Goal: Task Accomplishment & Management: Use online tool/utility

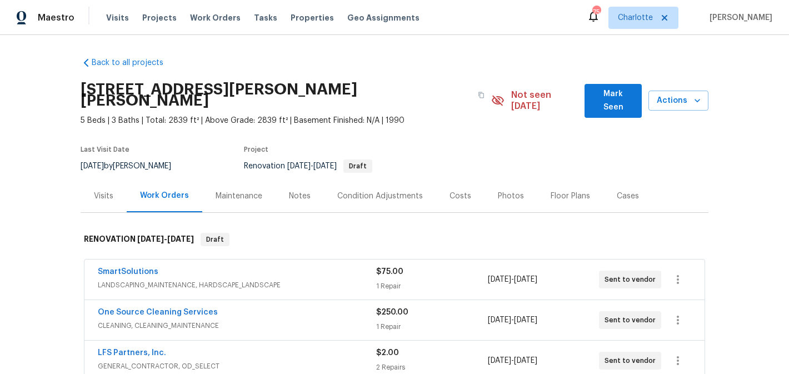
click at [587, 95] on button "Mark Seen" at bounding box center [612, 101] width 57 height 34
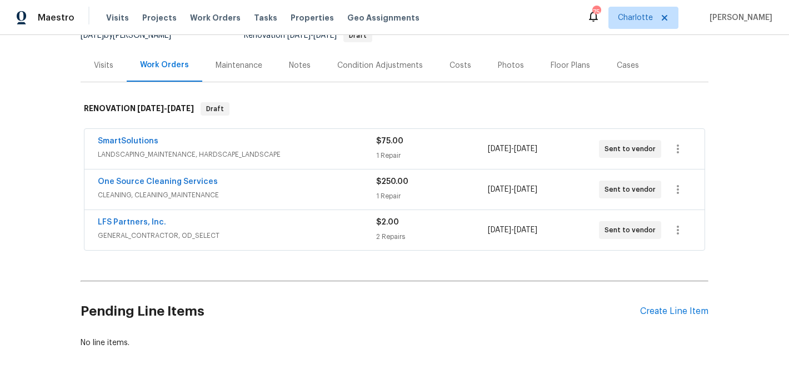
scroll to position [131, 0]
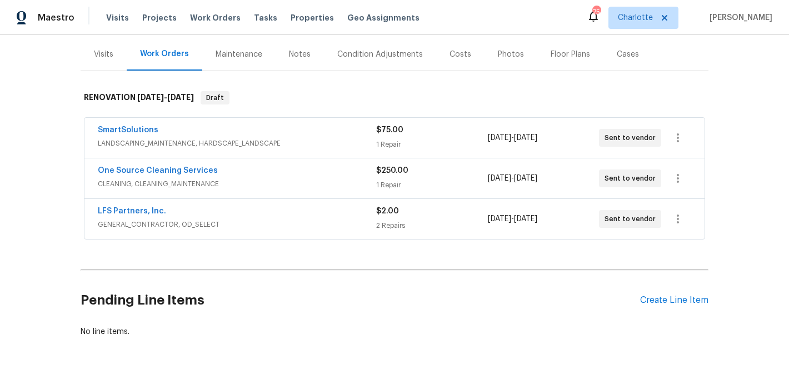
click at [131, 205] on div "LFS Partners, Inc. GENERAL_CONTRACTOR, OD_SELECT $2.00 2 Repairs 8/11/2025 - 8/…" at bounding box center [394, 219] width 620 height 40
click at [132, 211] on link "LFS Partners, Inc." at bounding box center [132, 211] width 68 height 8
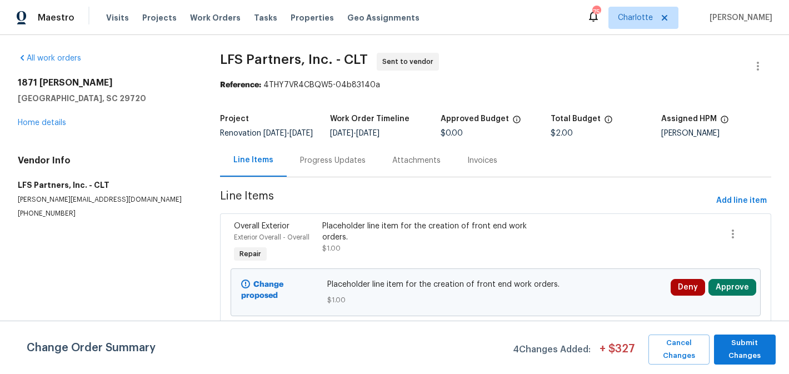
scroll to position [105, 0]
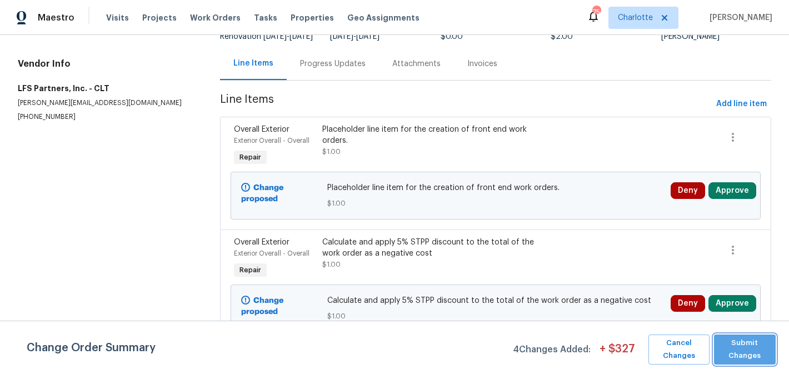
click at [740, 342] on span "Submit Changes" at bounding box center [744, 350] width 51 height 26
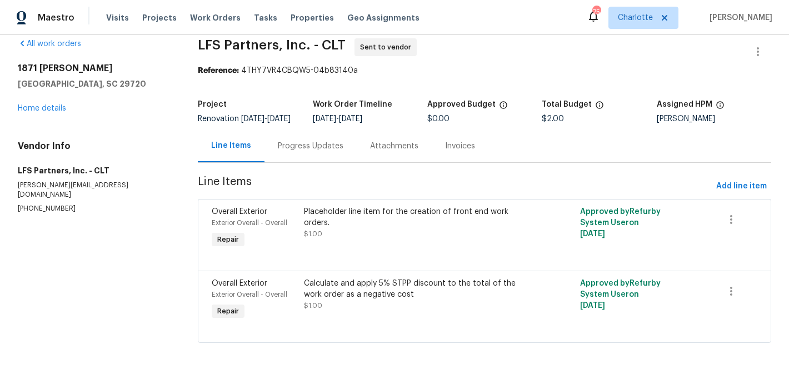
scroll to position [14, 0]
click at [724, 227] on icon "button" at bounding box center [730, 219] width 13 height 13
click at [724, 228] on li "Cancel" at bounding box center [739, 228] width 43 height 18
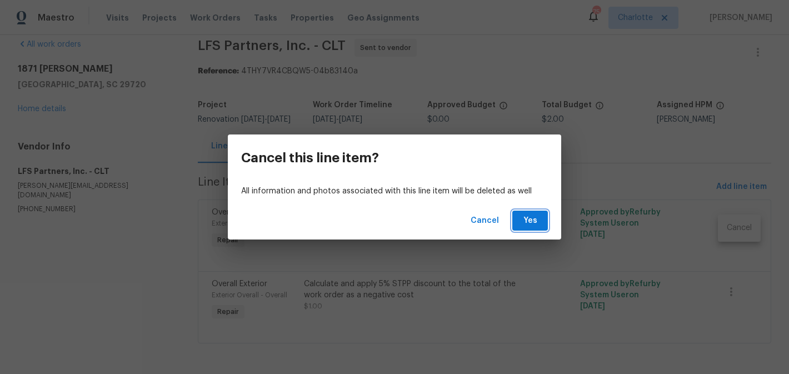
click at [517, 225] on button "Yes" at bounding box center [530, 221] width 36 height 21
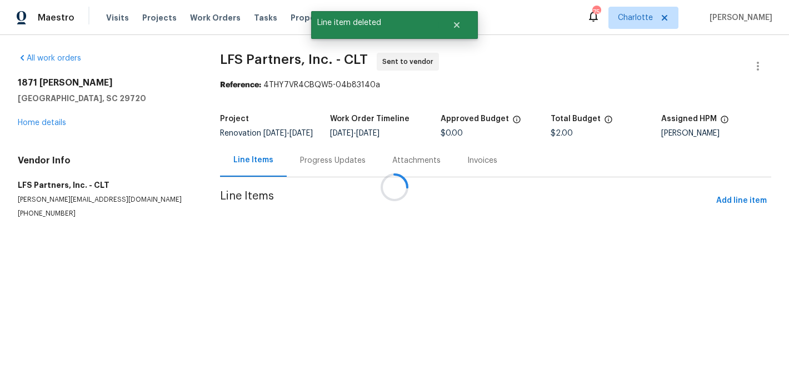
scroll to position [0, 0]
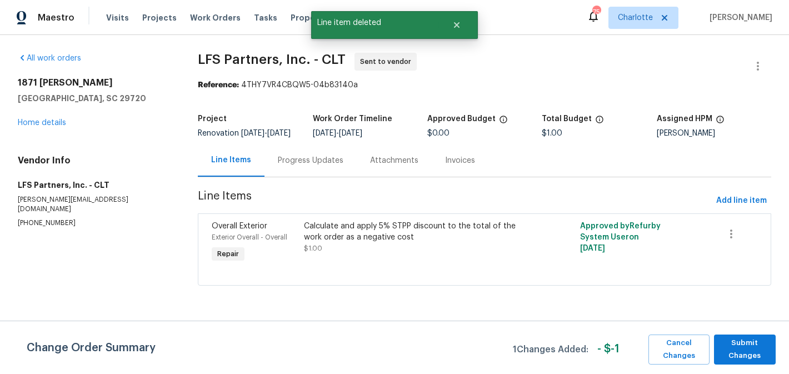
click at [316, 166] on div "Progress Updates" at bounding box center [311, 160] width 66 height 11
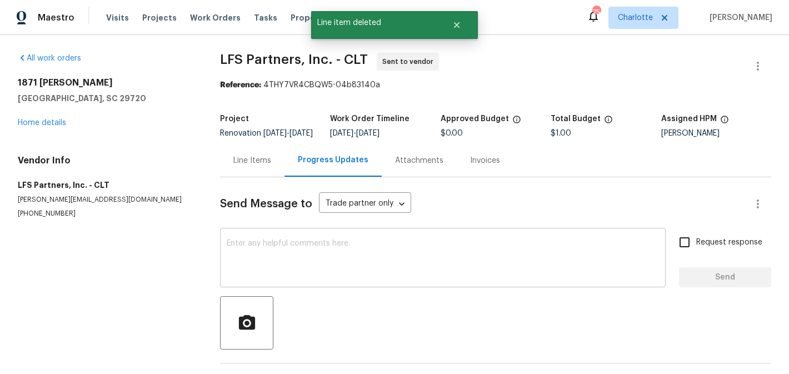
click at [312, 248] on textarea at bounding box center [443, 258] width 432 height 39
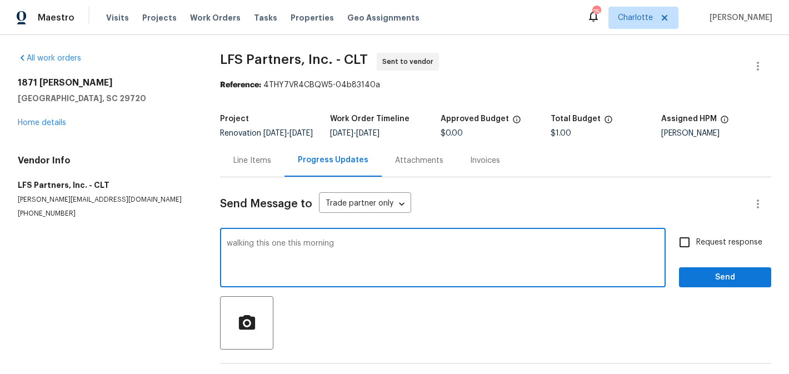
type textarea "walking this one this morning"
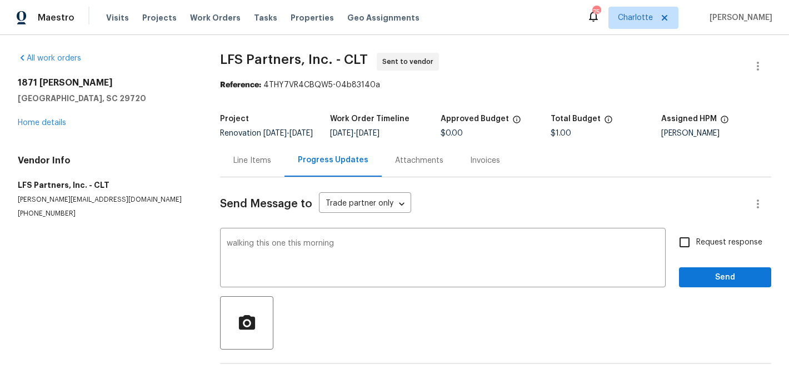
click at [714, 246] on span "Request response" at bounding box center [729, 243] width 66 height 12
click at [696, 246] on input "Request response" at bounding box center [684, 242] width 23 height 23
checkbox input "true"
click at [711, 284] on span "Send" at bounding box center [725, 278] width 74 height 14
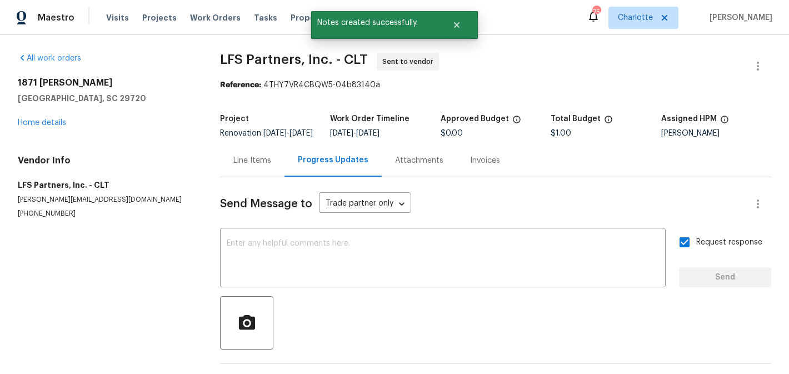
click at [40, 117] on div "1871 Tara Trl Lancaster, SC 29720 Home details" at bounding box center [106, 102] width 176 height 51
click at [42, 125] on link "Home details" at bounding box center [42, 123] width 48 height 8
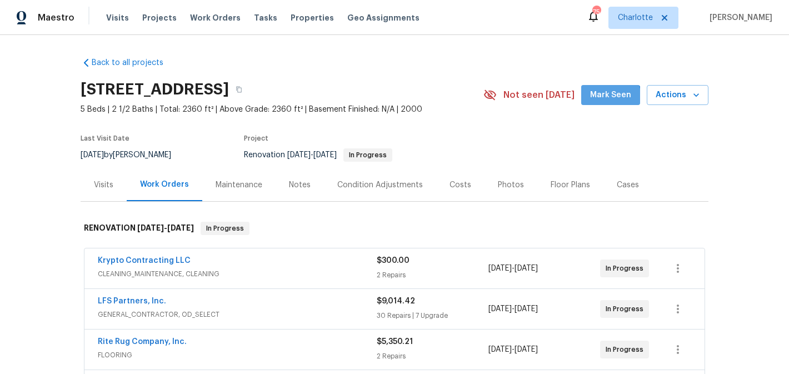
click at [606, 98] on span "Mark Seen" at bounding box center [610, 95] width 41 height 14
